Goal: Task Accomplishment & Management: Use online tool/utility

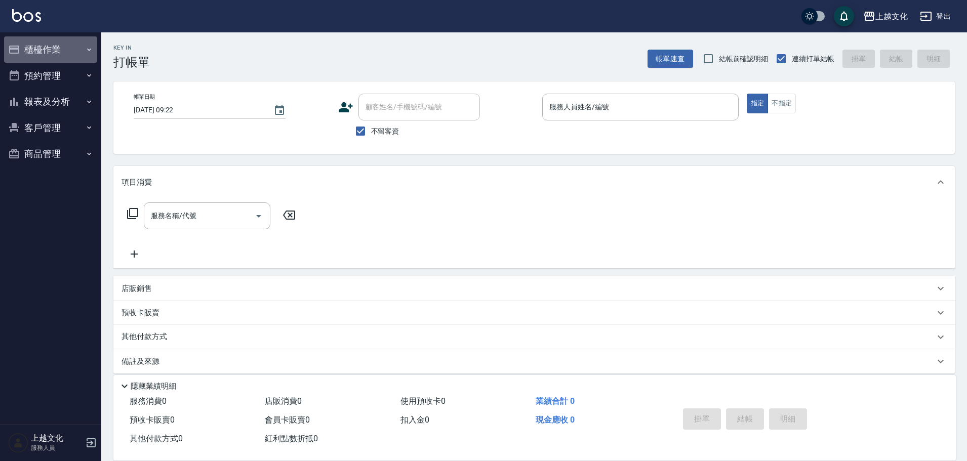
drag, startPoint x: 51, startPoint y: 47, endPoint x: 57, endPoint y: 47, distance: 6.1
click at [52, 47] on button "櫃檯作業" at bounding box center [50, 49] width 93 height 26
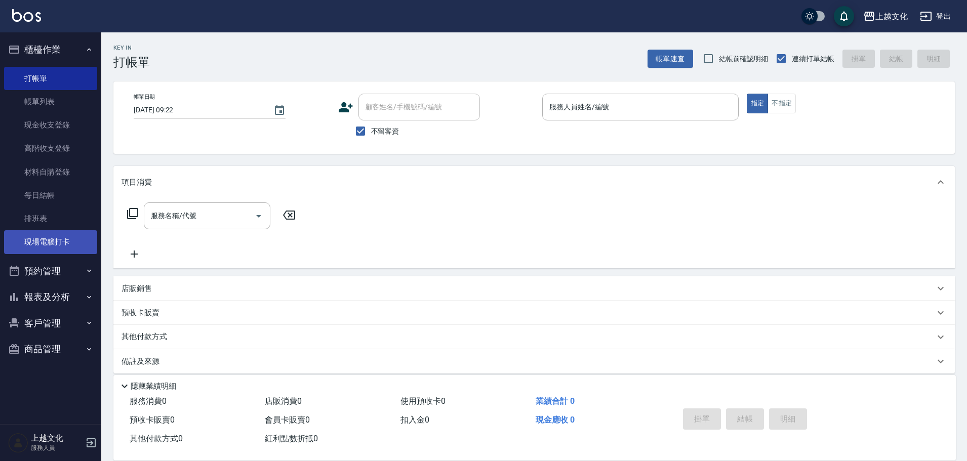
click at [47, 242] on link "現場電腦打卡" at bounding box center [50, 241] width 93 height 23
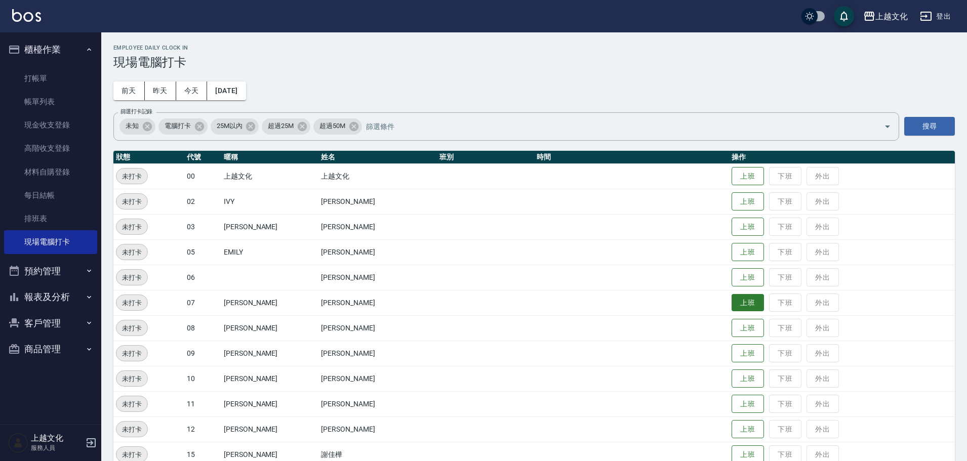
click at [738, 300] on button "上班" at bounding box center [748, 303] width 32 height 18
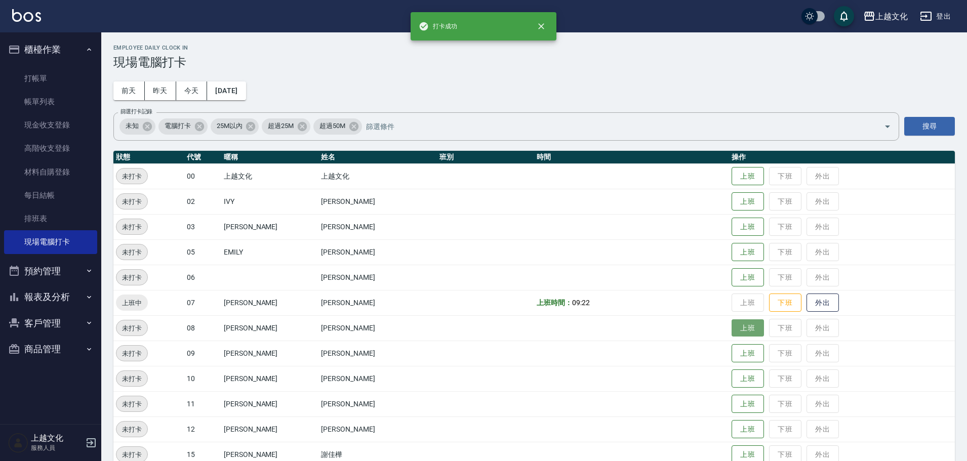
click at [735, 327] on button "上班" at bounding box center [748, 329] width 32 height 18
click at [738, 226] on button "上班" at bounding box center [748, 227] width 32 height 18
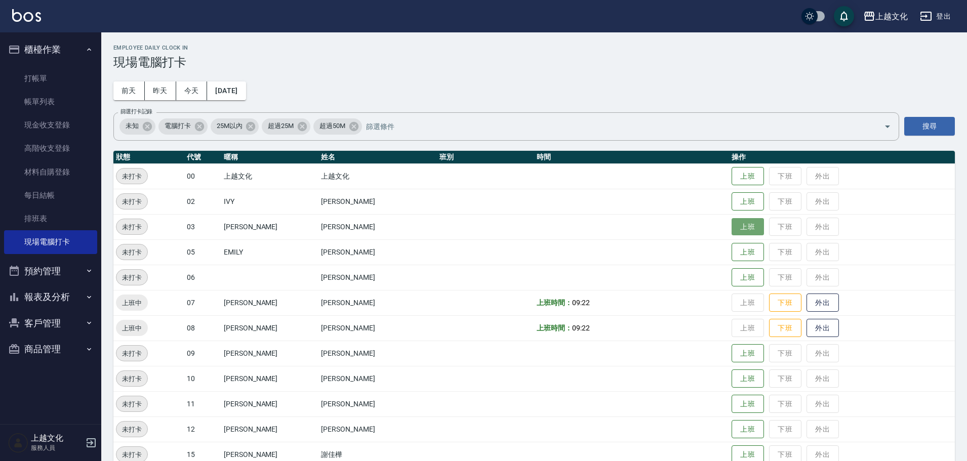
click at [738, 226] on button "上班" at bounding box center [748, 227] width 32 height 18
click at [738, 257] on button "上班" at bounding box center [748, 253] width 32 height 18
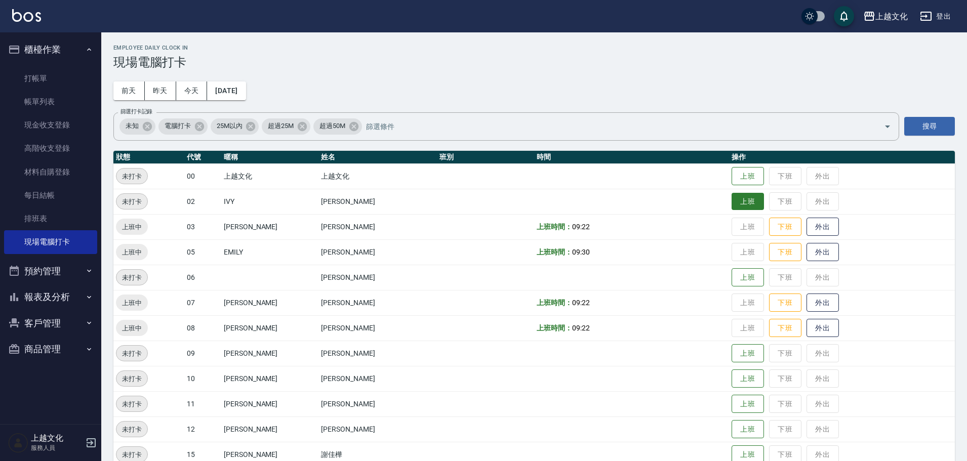
click at [733, 198] on button "上班" at bounding box center [748, 202] width 32 height 18
